Goal: Find specific page/section: Find specific page/section

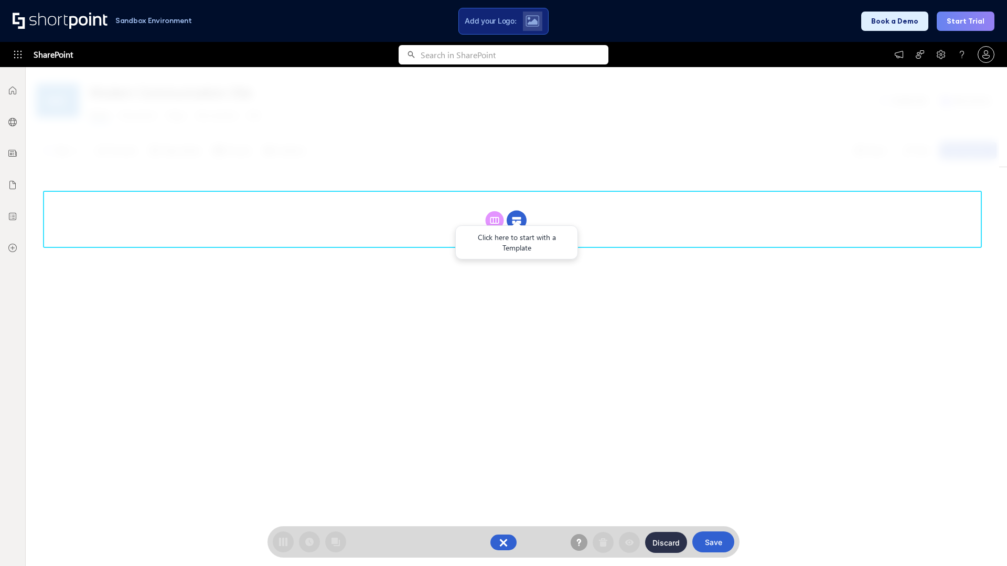
click at [517, 220] on circle at bounding box center [517, 221] width 20 height 20
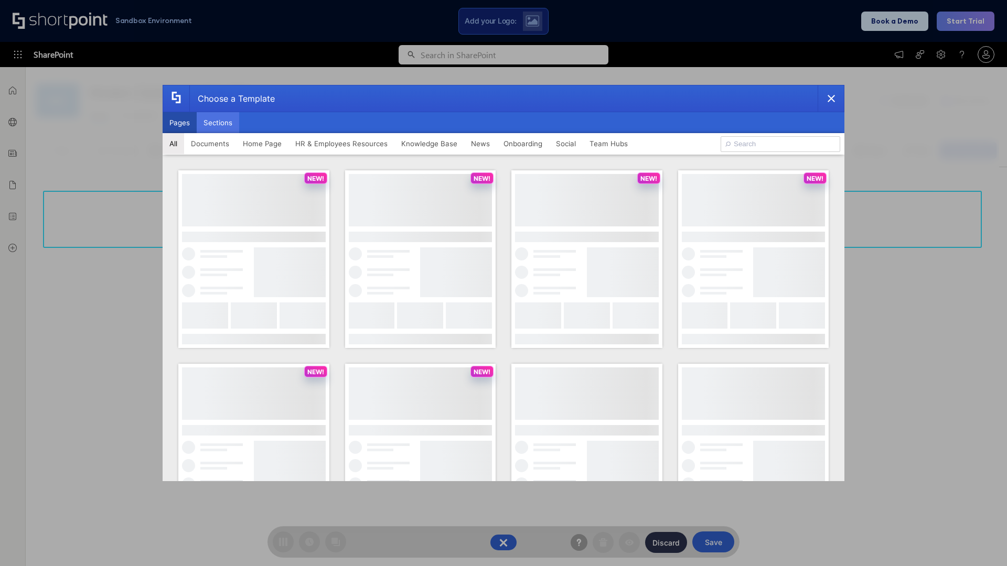
click at [218, 123] on button "Sections" at bounding box center [218, 122] width 42 height 21
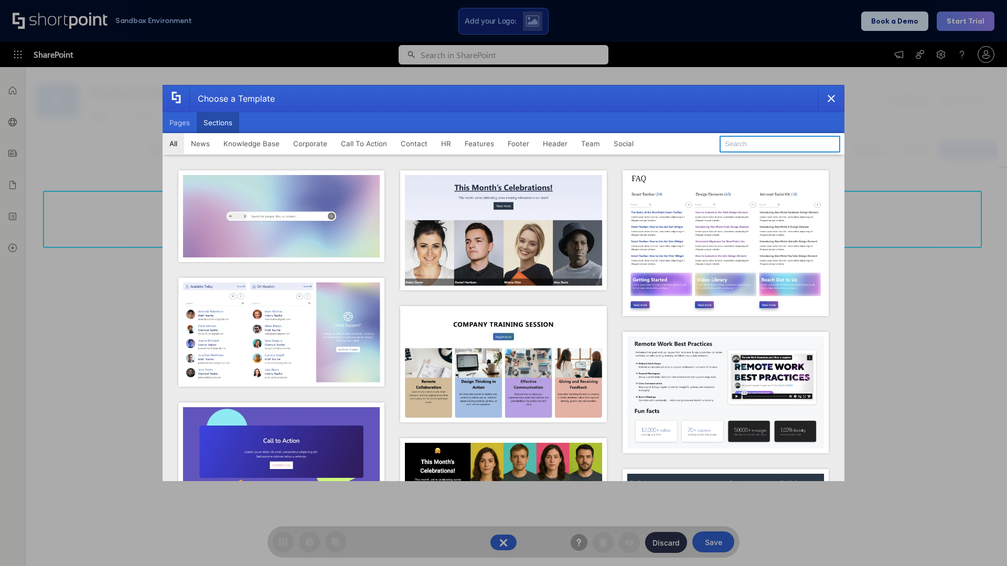
type input "News Kit 1"
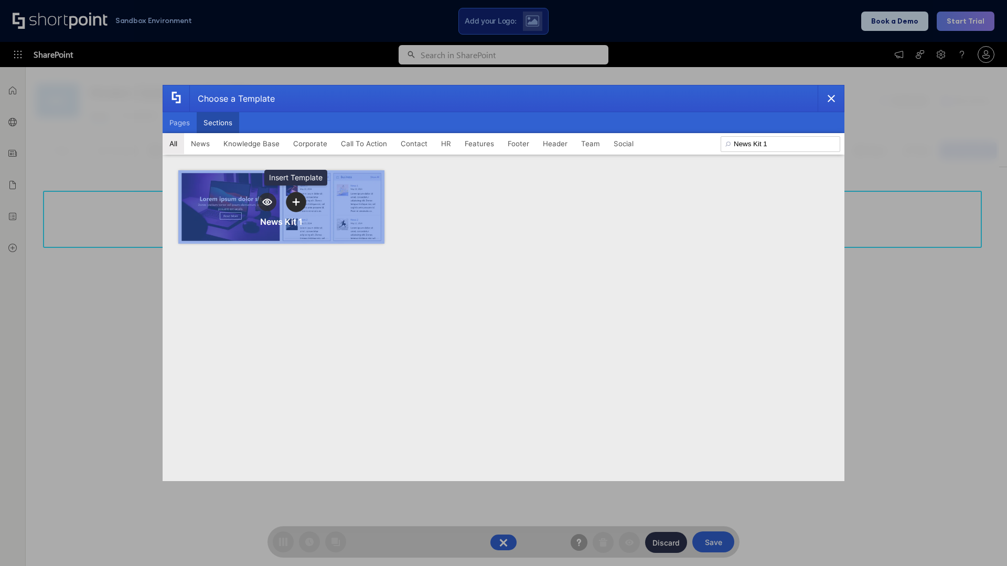
click at [296, 202] on icon "template selector" at bounding box center [295, 201] width 7 height 7
